Goal: Task Accomplishment & Management: Manage account settings

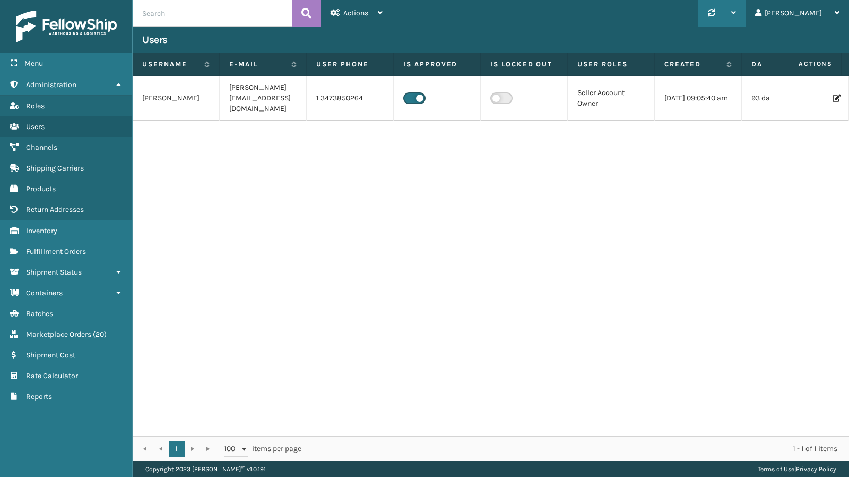
click at [736, 16] on div at bounding box center [722, 13] width 28 height 27
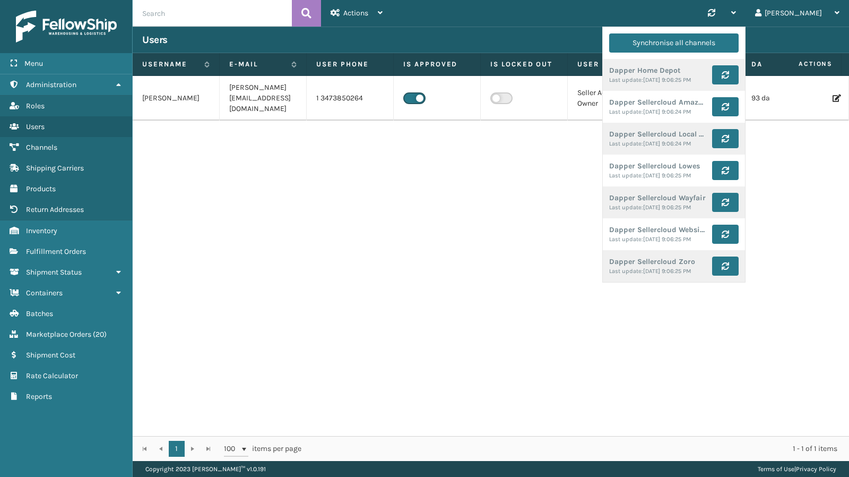
click at [417, 223] on div "moshe [EMAIL_ADDRESS][DOMAIN_NAME] 1 3473850264 Seller Account Owner [DATE] 09:…" at bounding box center [491, 256] width 717 height 360
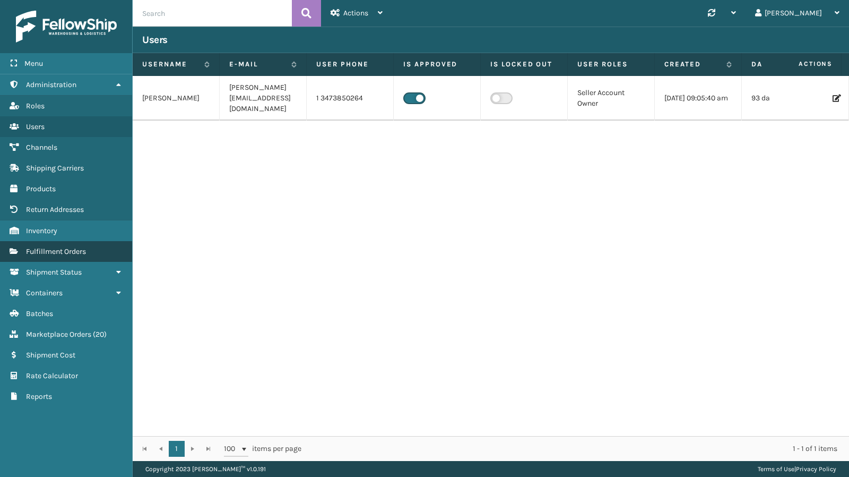
click at [65, 250] on span "Fulfillment Orders" at bounding box center [56, 251] width 60 height 9
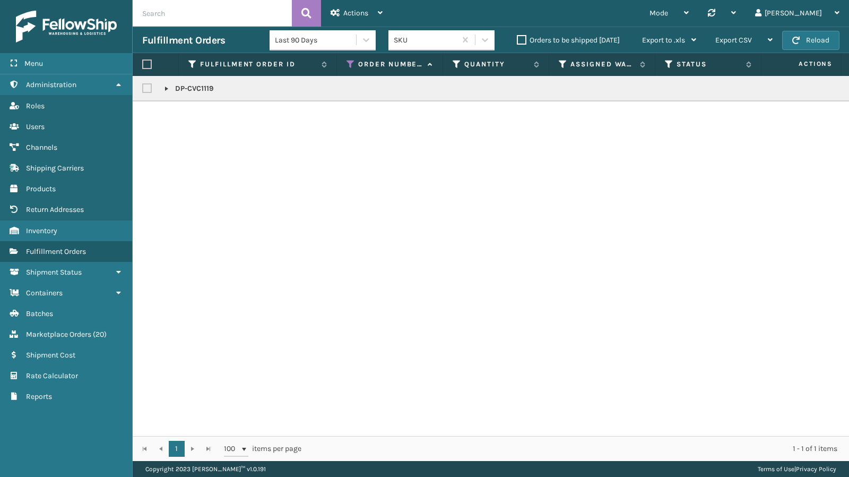
click at [355, 63] on icon at bounding box center [351, 64] width 8 height 10
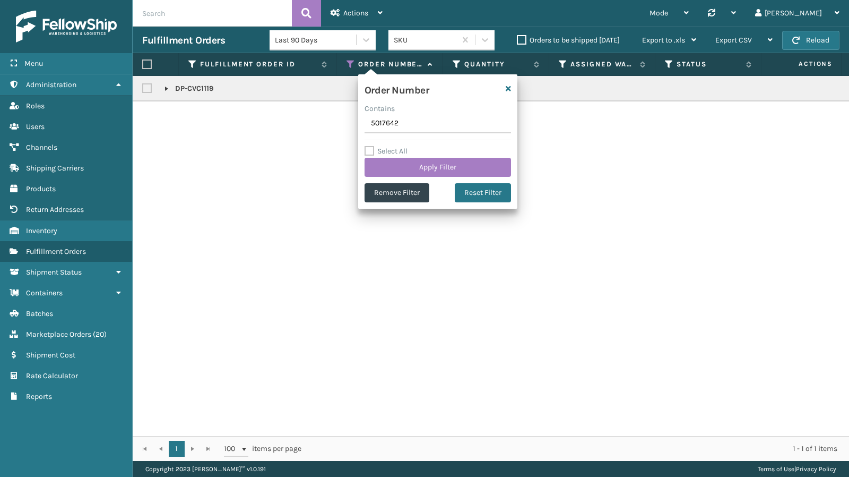
click at [414, 129] on input "5017642" at bounding box center [438, 123] width 147 height 19
type input "5023694"
click at [431, 162] on button "Apply Filter" at bounding box center [438, 167] width 147 height 19
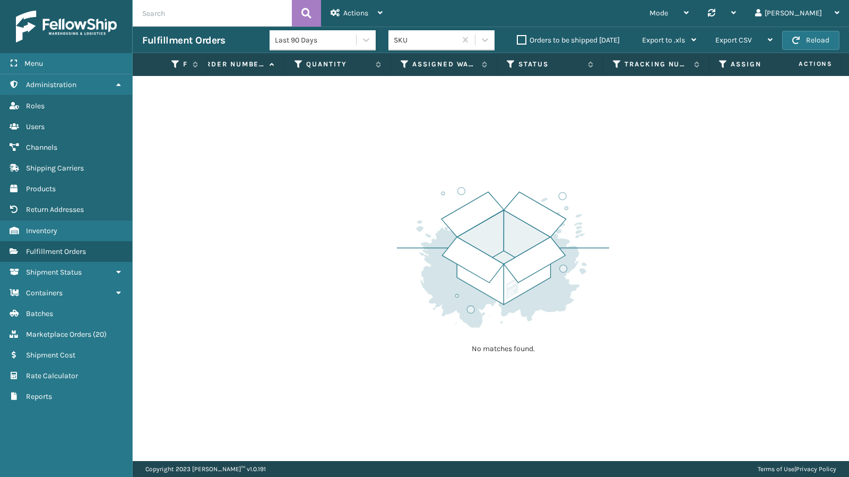
click at [532, 39] on label "Orders to be shipped [DATE]" at bounding box center [568, 40] width 103 height 9
click at [518, 39] on input "Orders to be shipped [DATE]" at bounding box center [517, 37] width 1 height 7
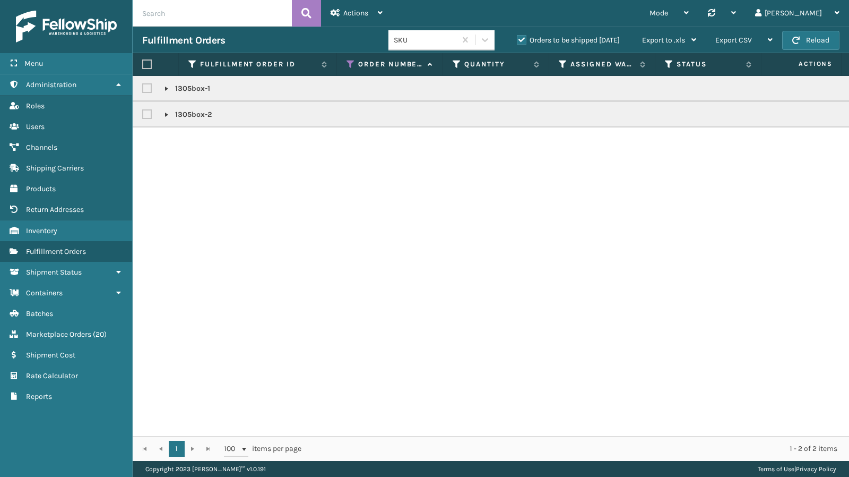
click at [532, 39] on label "Orders to be shipped [DATE]" at bounding box center [568, 40] width 103 height 9
click at [518, 39] on input "Orders to be shipped [DATE]" at bounding box center [517, 37] width 1 height 7
click at [532, 39] on label "Orders to be shipped [DATE]" at bounding box center [568, 40] width 103 height 9
click at [518, 39] on input "Orders to be shipped [DATE]" at bounding box center [517, 37] width 1 height 7
click at [167, 90] on link at bounding box center [166, 88] width 8 height 8
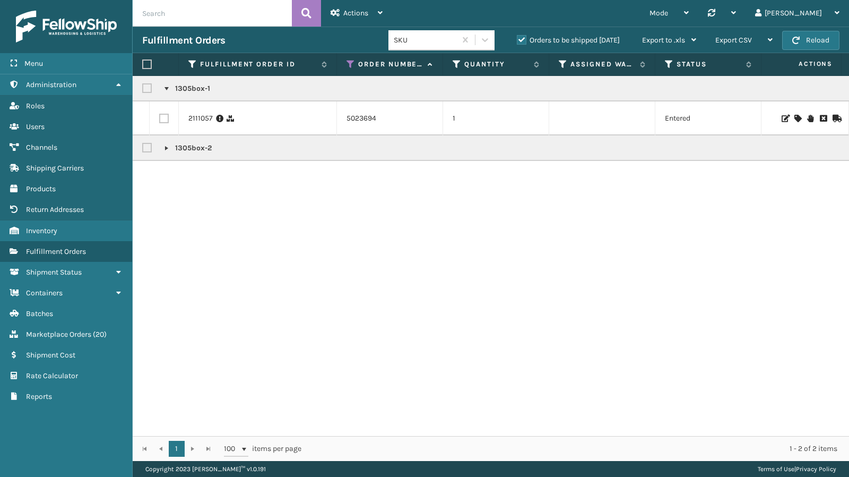
click at [167, 147] on link at bounding box center [166, 148] width 8 height 8
click at [795, 119] on icon at bounding box center [798, 118] width 6 height 7
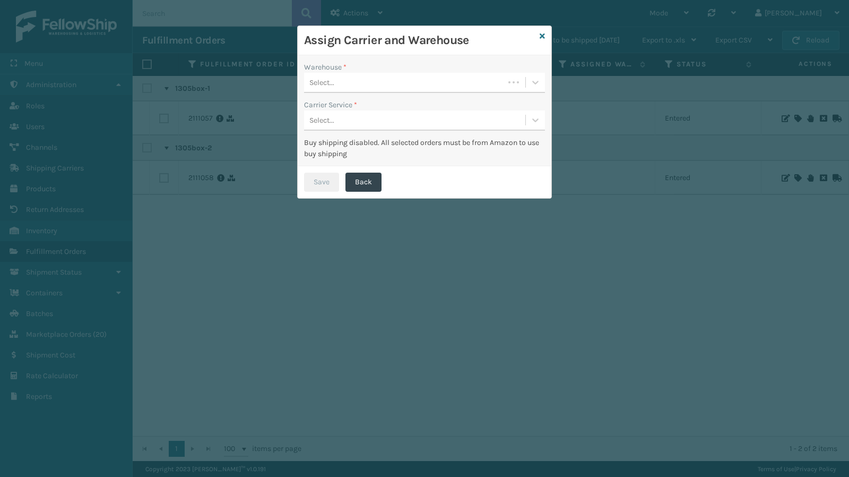
click at [386, 85] on div "Select..." at bounding box center [404, 83] width 200 height 18
click at [403, 114] on div "Fellowship - West" at bounding box center [424, 109] width 241 height 20
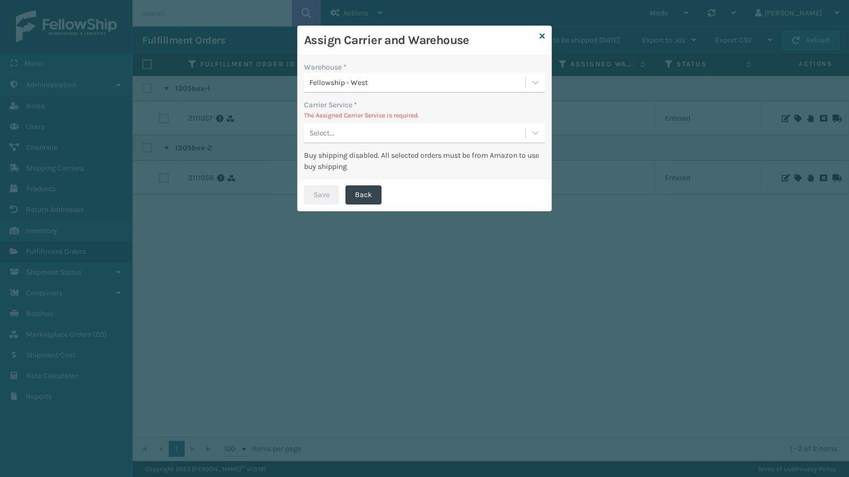
click at [386, 135] on div "Select..." at bounding box center [414, 133] width 221 height 18
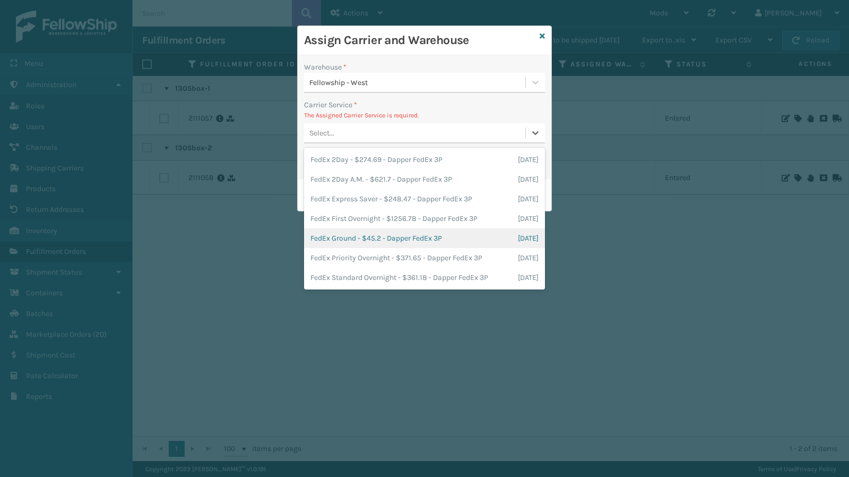
click at [384, 238] on div "FedEx Ground - $45.2 - Dapper FedEx 3P [DATE]" at bounding box center [424, 238] width 241 height 20
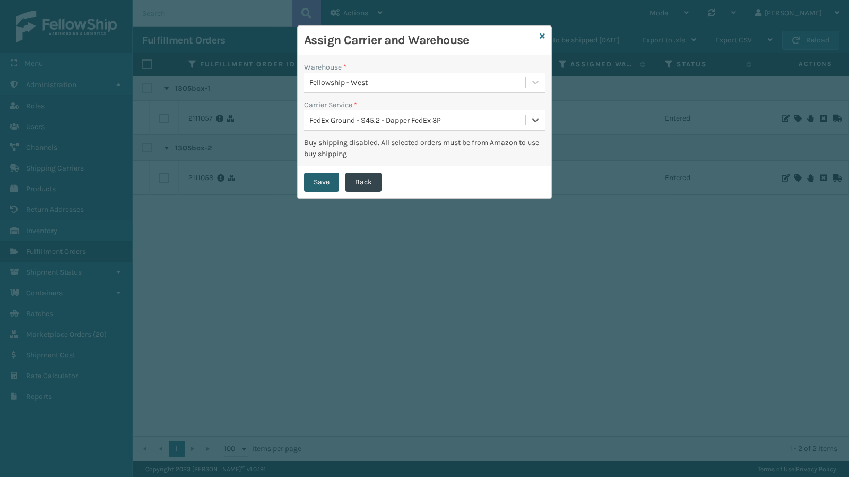
click at [329, 185] on button "Save" at bounding box center [321, 182] width 35 height 19
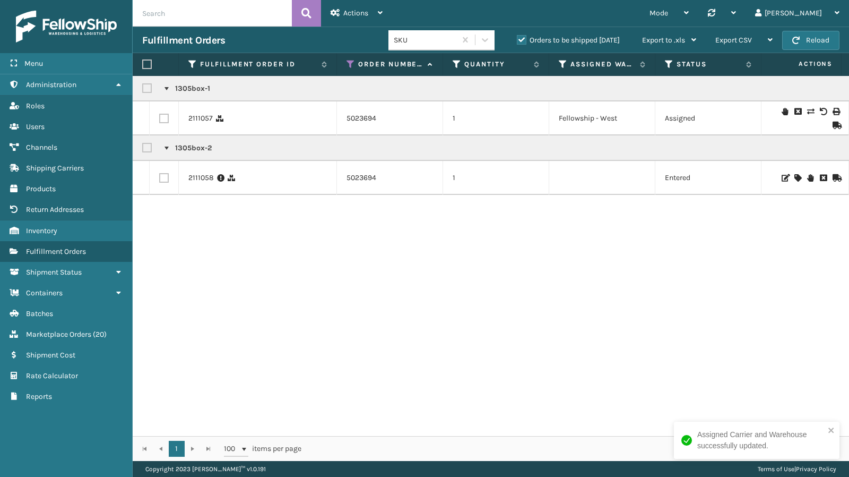
click at [795, 177] on icon at bounding box center [798, 177] width 6 height 7
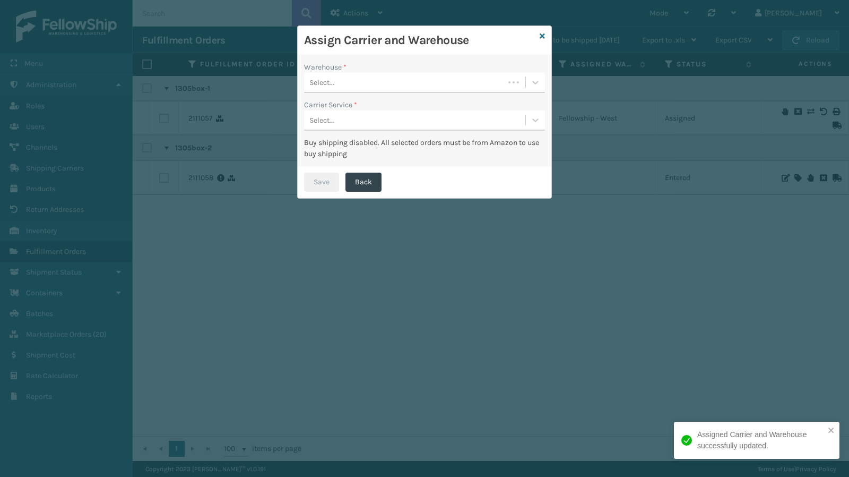
click at [360, 81] on div "Select..." at bounding box center [404, 83] width 200 height 18
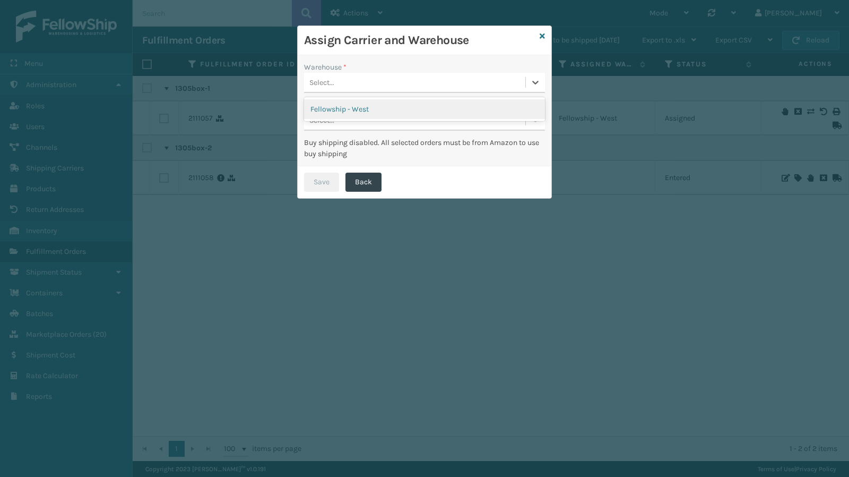
click at [364, 109] on div "Fellowship - West" at bounding box center [424, 109] width 241 height 20
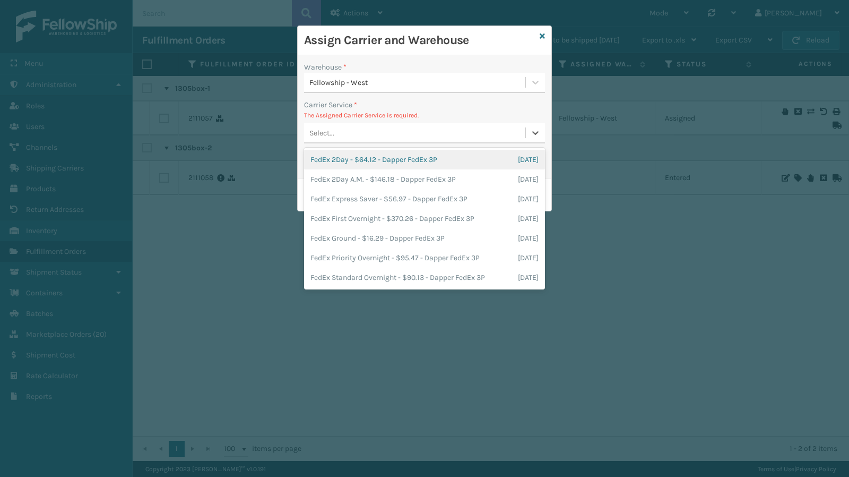
click at [360, 134] on div "Select..." at bounding box center [414, 133] width 221 height 18
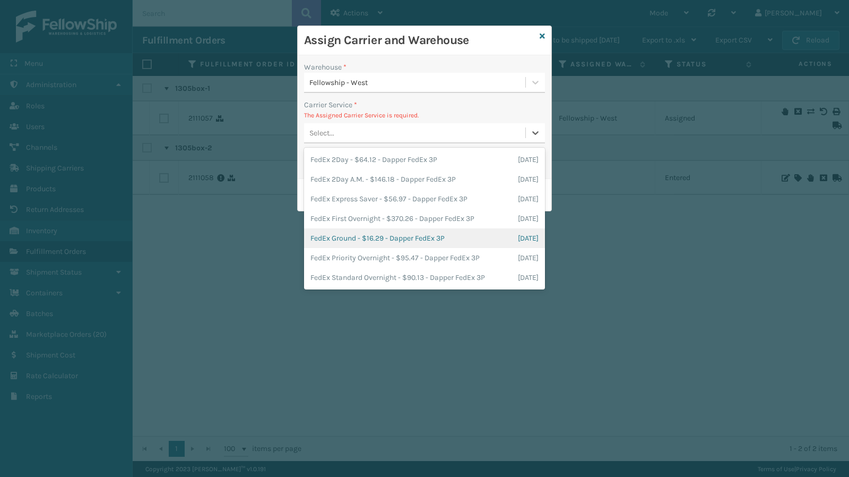
click at [392, 238] on div "FedEx Ground - $16.29 - Dapper FedEx 3P [DATE]" at bounding box center [424, 238] width 241 height 20
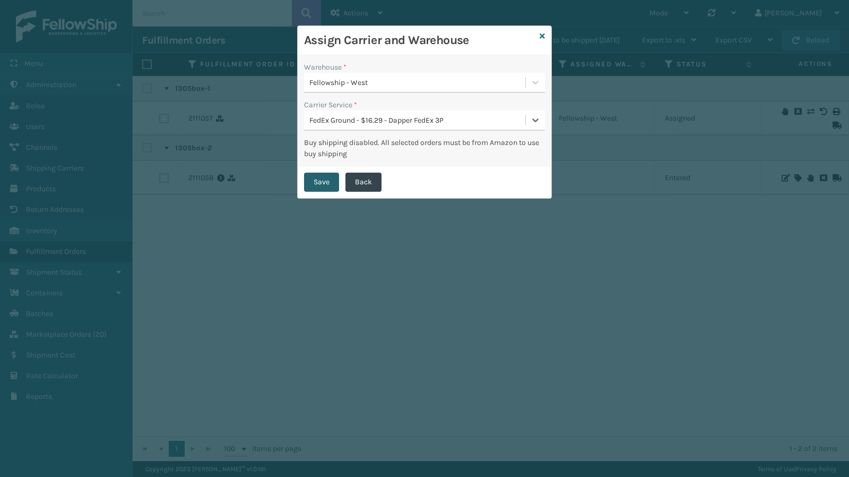
click at [317, 178] on button "Save" at bounding box center [321, 182] width 35 height 19
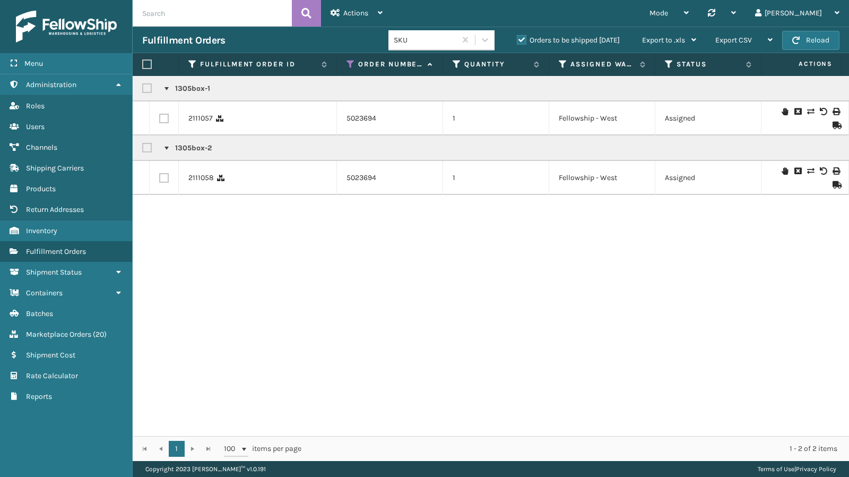
click at [833, 109] on icon at bounding box center [836, 111] width 6 height 7
click at [203, 120] on link "2111057" at bounding box center [200, 118] width 24 height 11
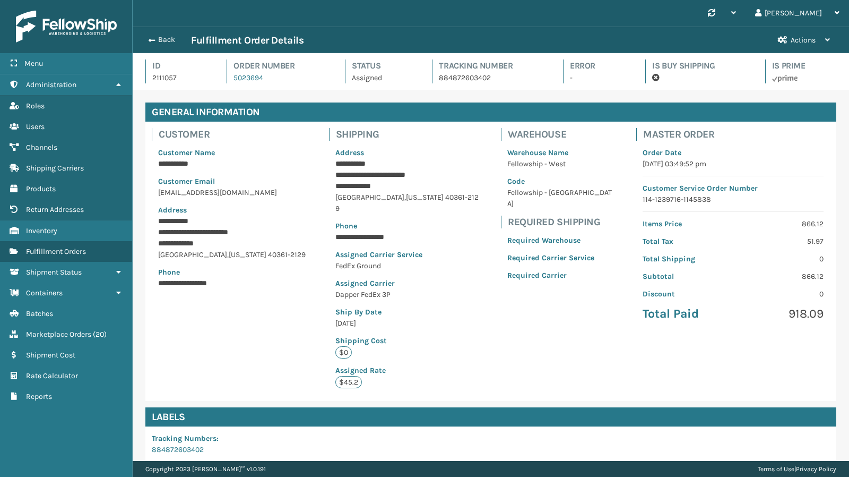
scroll to position [25, 717]
click at [155, 40] on button "Back" at bounding box center [166, 40] width 49 height 10
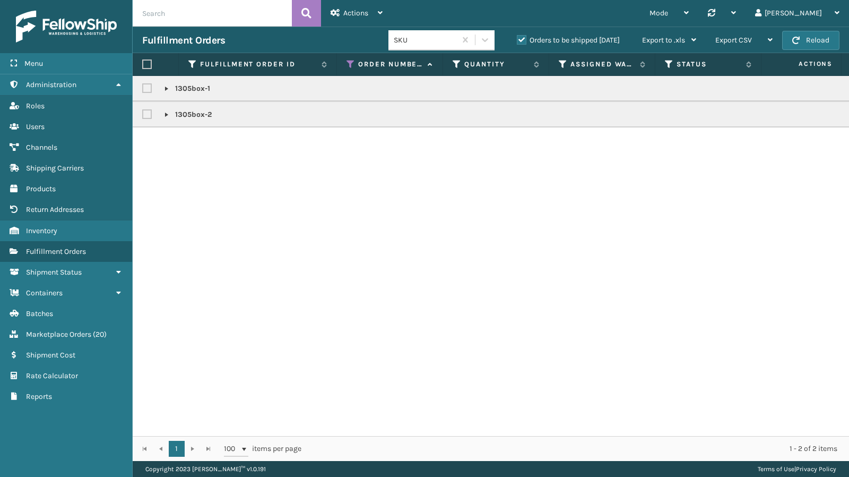
click at [350, 61] on icon at bounding box center [351, 64] width 8 height 10
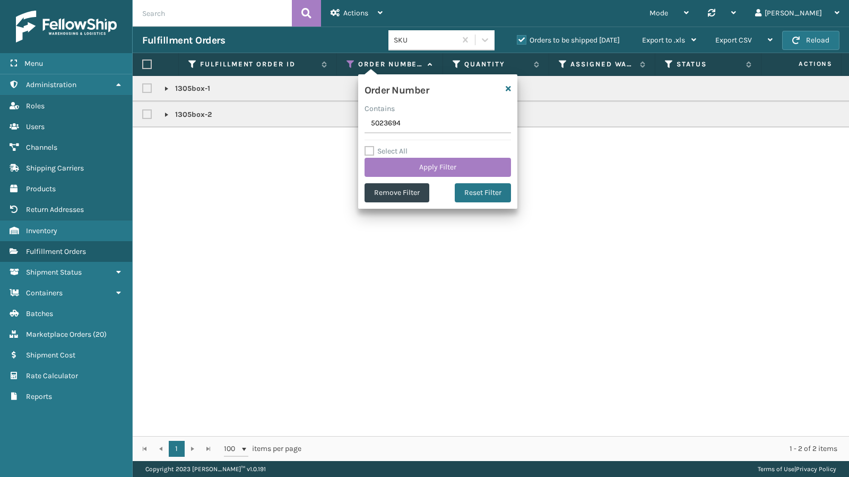
click at [411, 128] on input "5023694" at bounding box center [438, 123] width 147 height 19
type input "5023625"
click at [426, 169] on button "Apply Filter" at bounding box center [438, 167] width 147 height 19
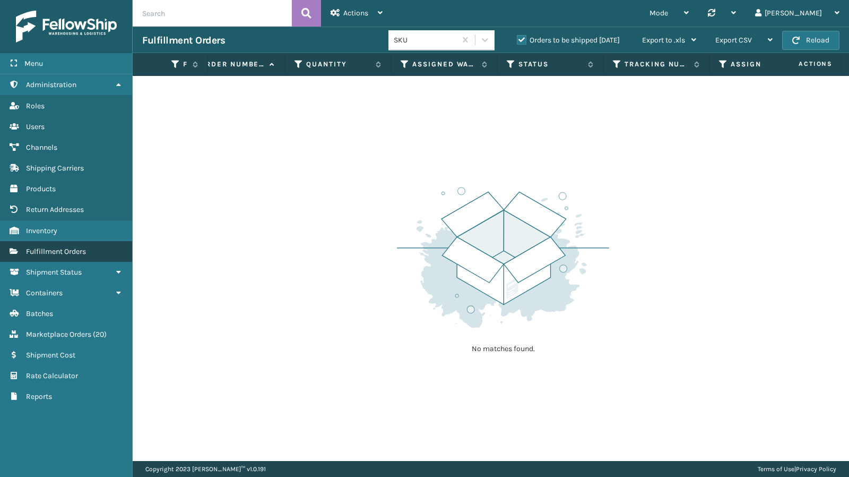
click at [59, 247] on span "Fulfillment Orders" at bounding box center [56, 251] width 60 height 9
drag, startPoint x: 55, startPoint y: 249, endPoint x: 67, endPoint y: 240, distance: 14.4
click at [55, 249] on span "Fulfillment Orders" at bounding box center [56, 251] width 60 height 9
